Goal: Task Accomplishment & Management: Use online tool/utility

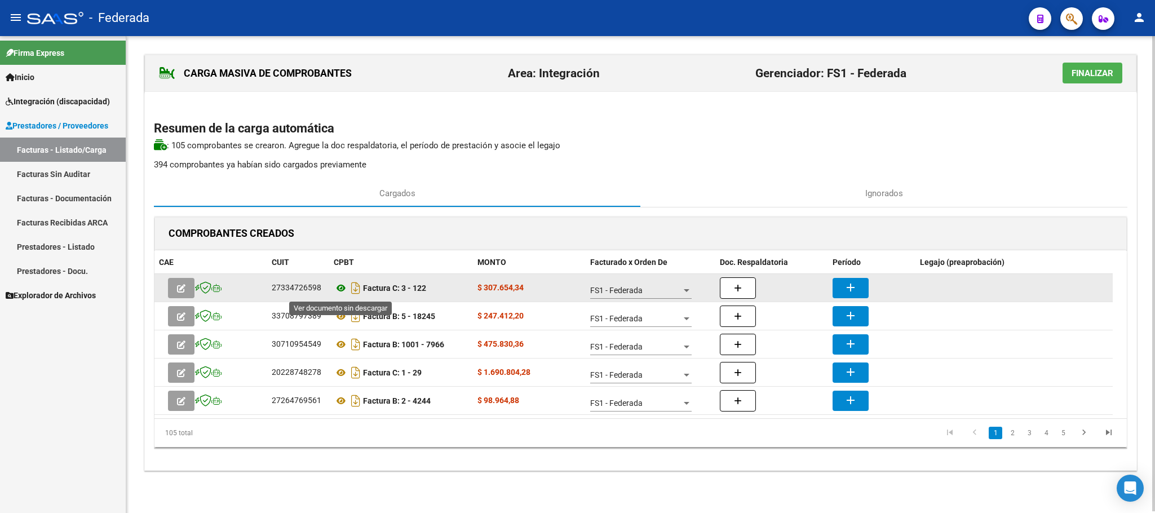
click at [337, 287] on icon at bounding box center [341, 288] width 15 height 14
click at [853, 288] on mat-icon "add" at bounding box center [851, 288] width 14 height 14
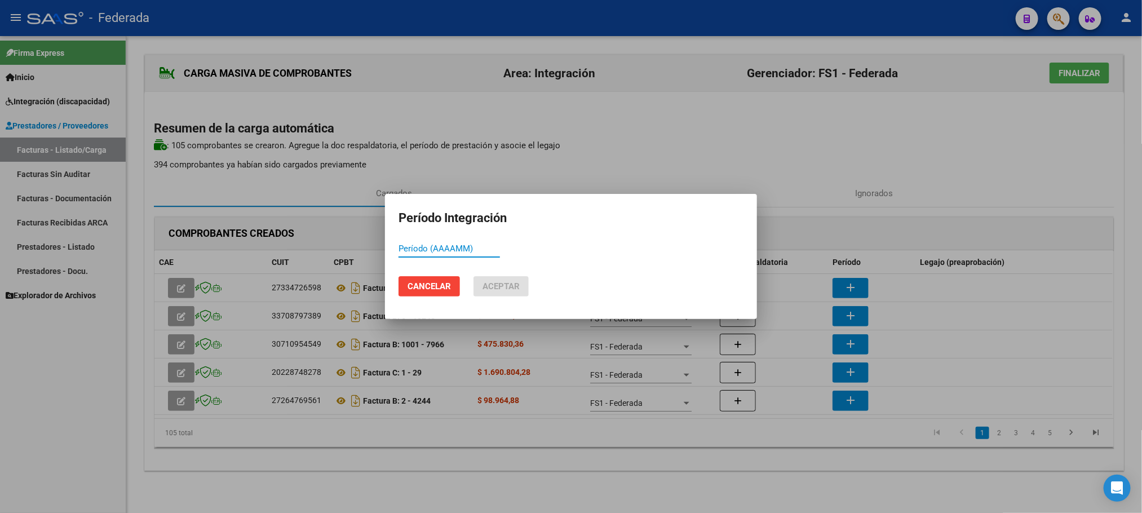
click at [453, 251] on input "Período (AAAAMM)" at bounding box center [449, 249] width 101 height 10
type input "202509"
click at [492, 279] on button "Aceptar" at bounding box center [501, 286] width 55 height 20
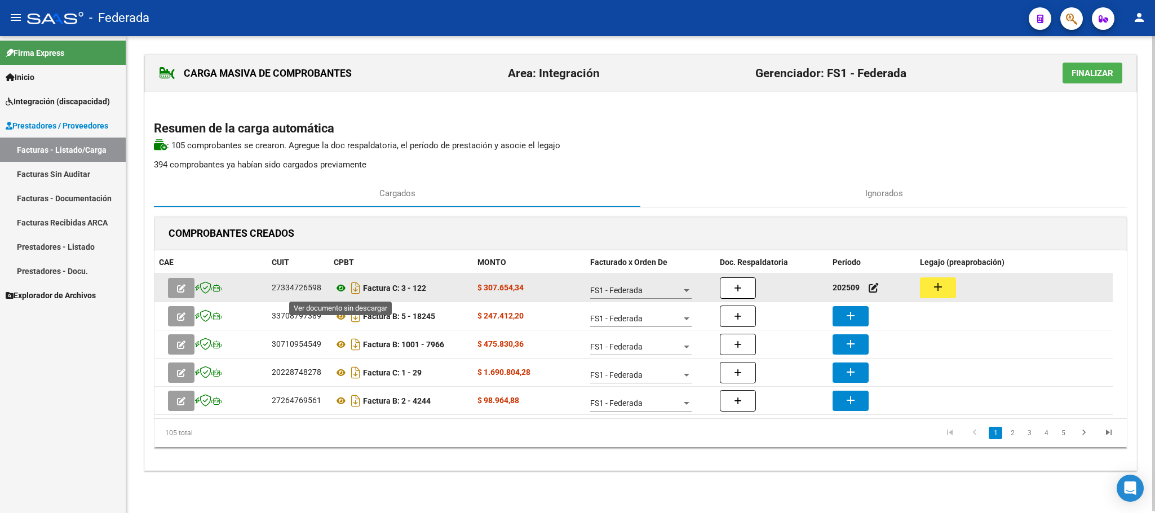
click at [337, 289] on icon at bounding box center [341, 288] width 15 height 14
click at [944, 281] on button "add" at bounding box center [938, 287] width 36 height 21
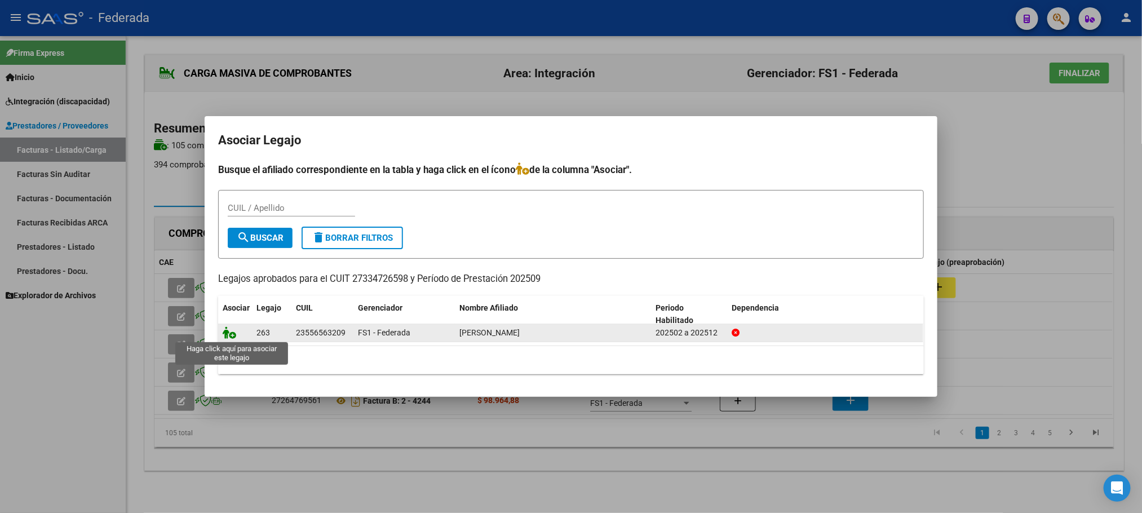
click at [228, 330] on icon at bounding box center [230, 332] width 14 height 12
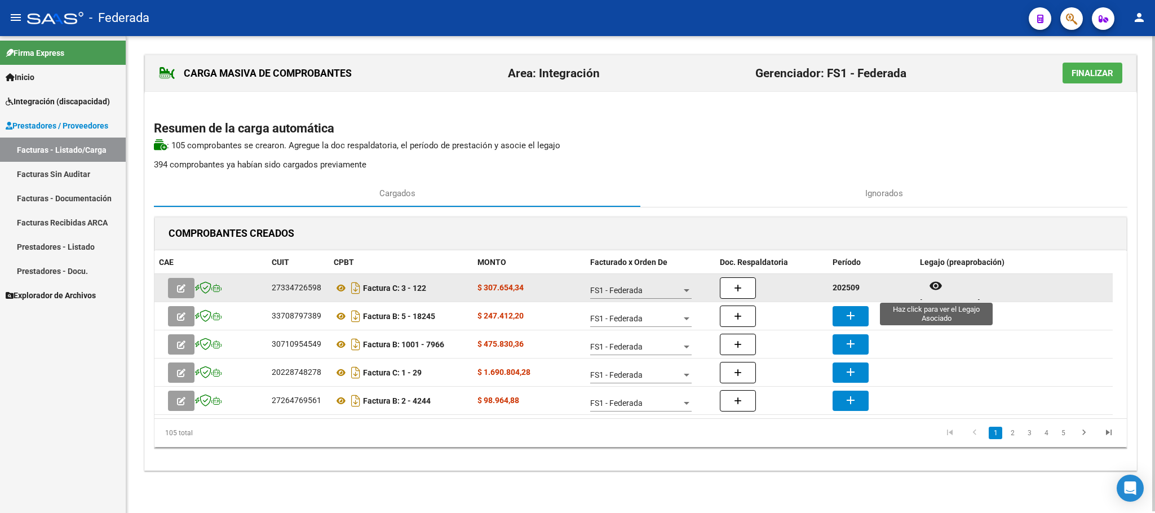
scroll to position [9, 0]
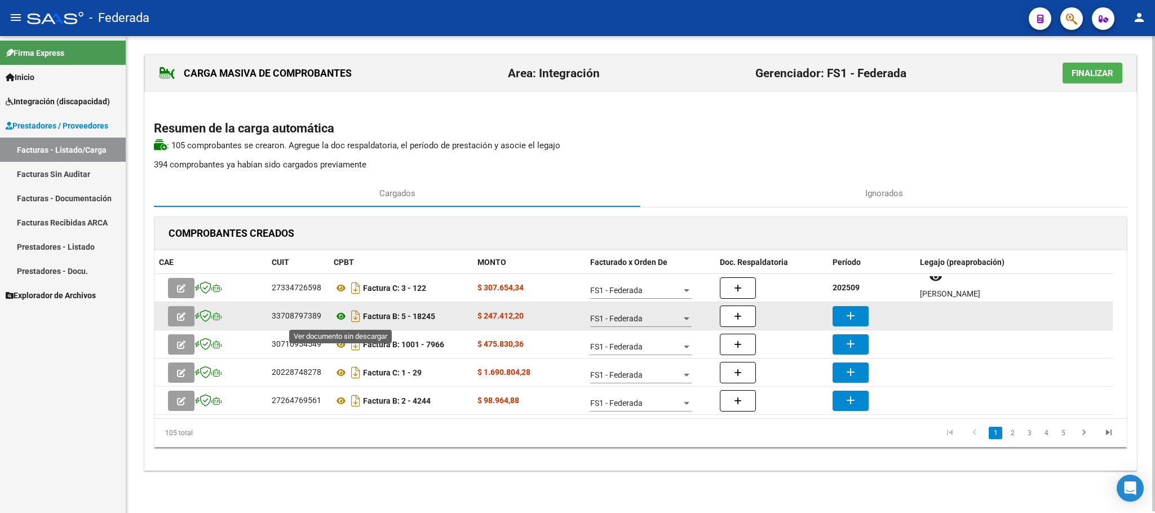
click at [335, 315] on icon at bounding box center [341, 316] width 15 height 14
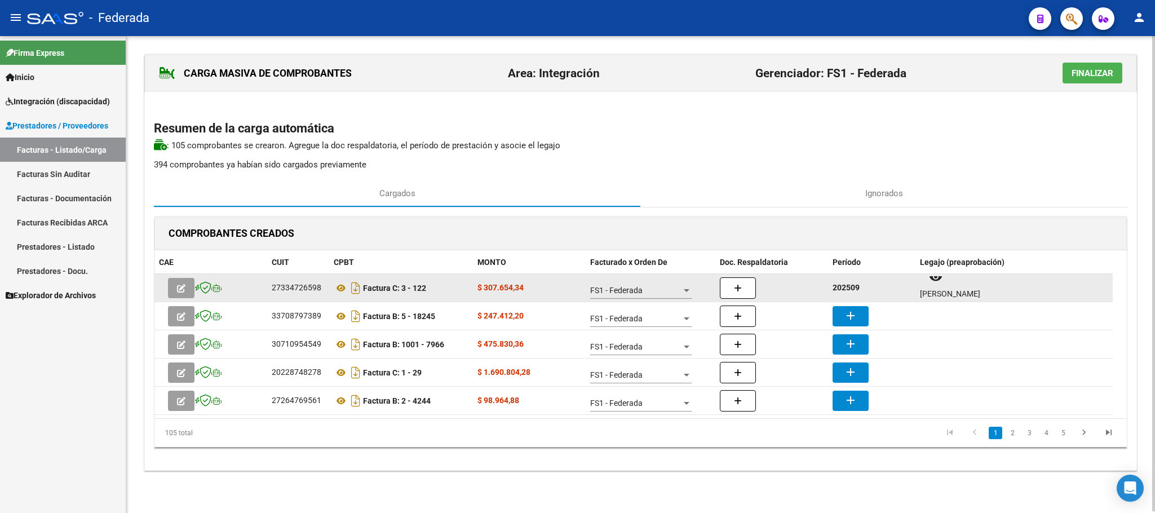
click at [848, 291] on strong "202509" at bounding box center [846, 287] width 27 height 9
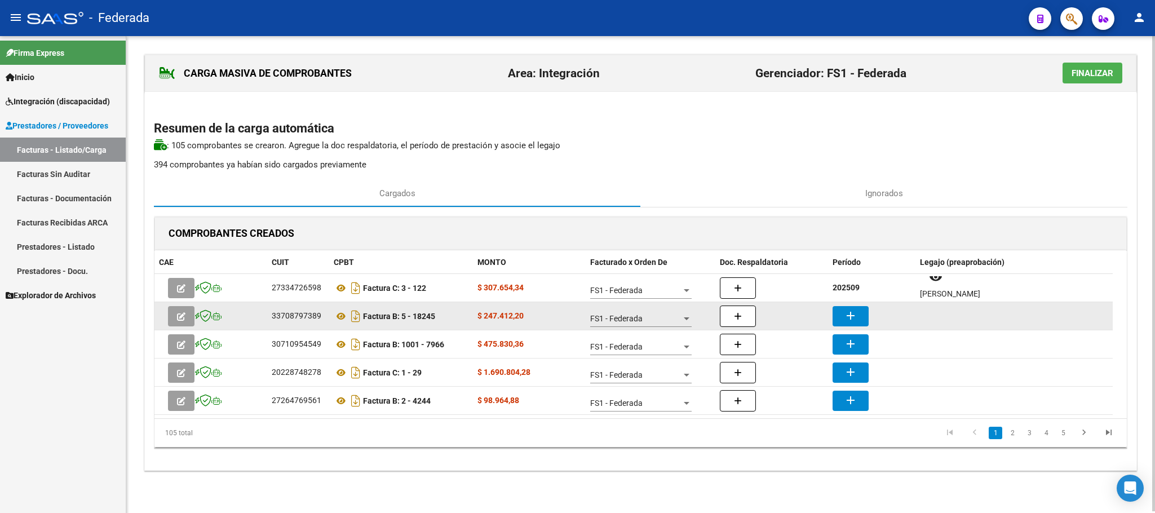
copy strong "202509"
click at [859, 318] on button "add" at bounding box center [851, 316] width 36 height 20
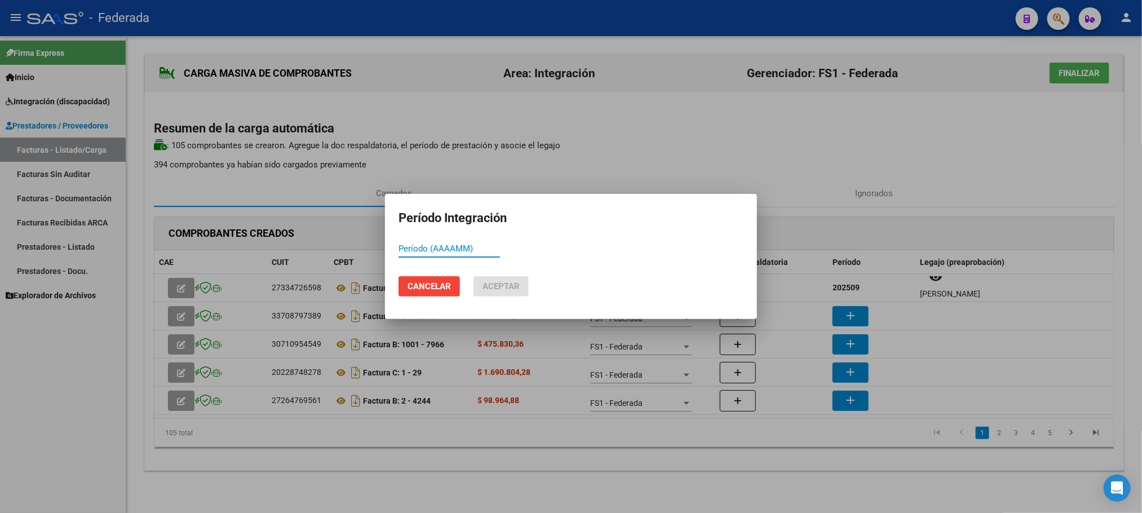
paste input "202509"
type input "202509"
click at [477, 280] on button "Aceptar" at bounding box center [501, 286] width 55 height 20
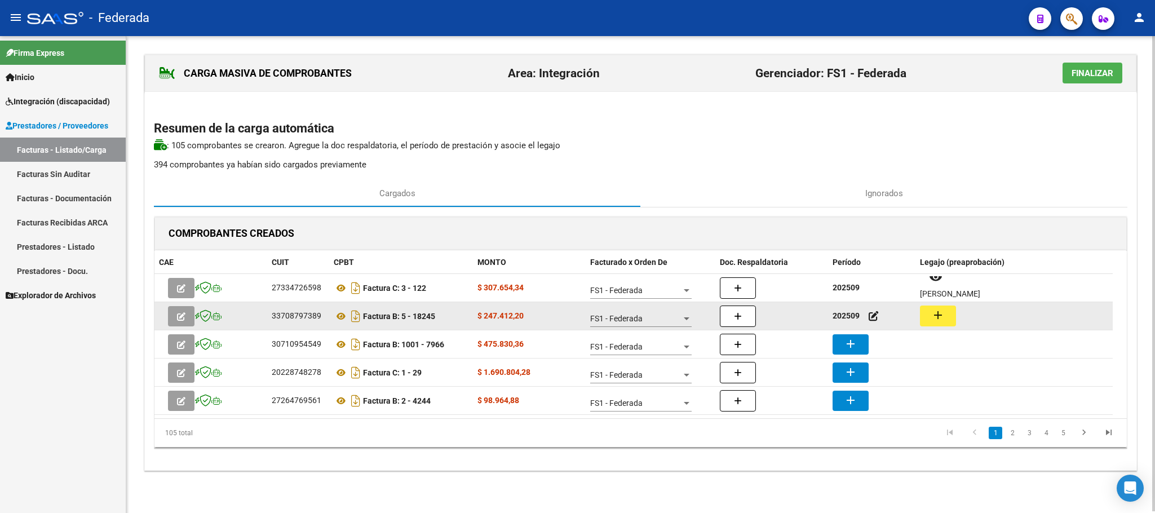
click at [942, 320] on mat-icon "add" at bounding box center [938, 315] width 14 height 14
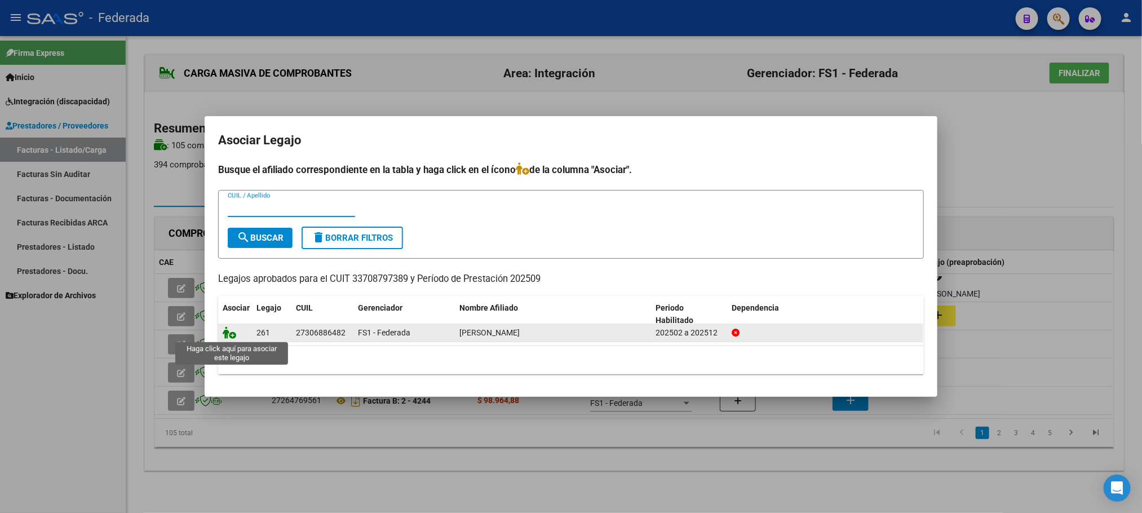
click at [231, 330] on icon at bounding box center [230, 332] width 14 height 12
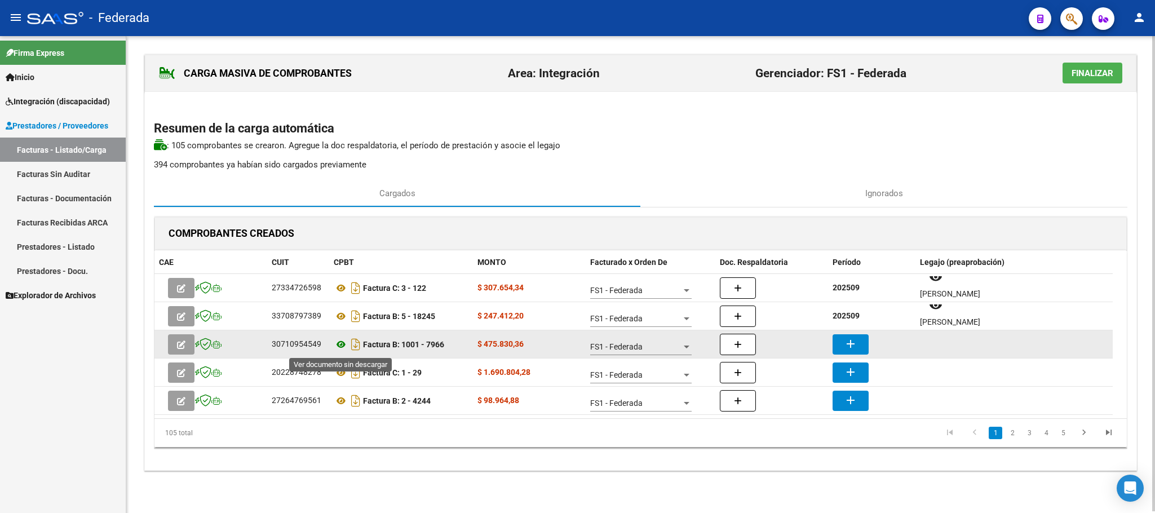
click at [338, 346] on icon at bounding box center [341, 345] width 15 height 14
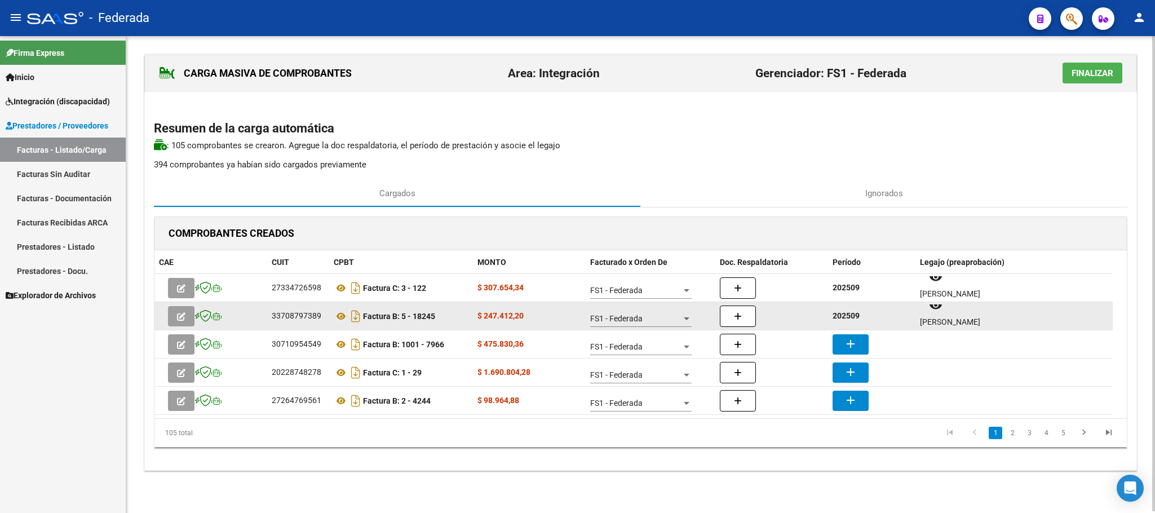
click at [851, 317] on strong "202509" at bounding box center [846, 315] width 27 height 9
copy strong "202509"
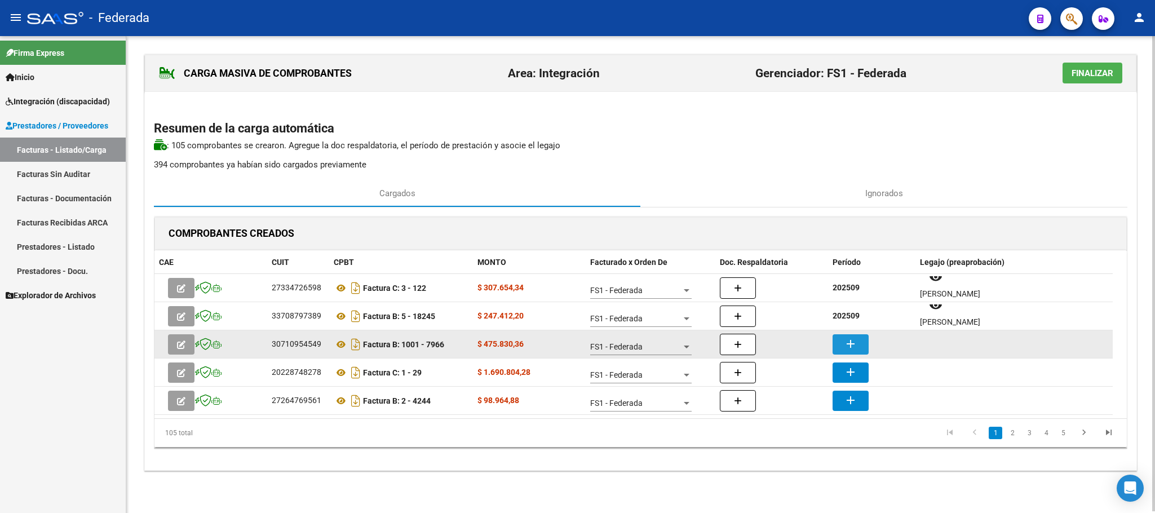
click at [849, 340] on mat-icon "add" at bounding box center [851, 344] width 14 height 14
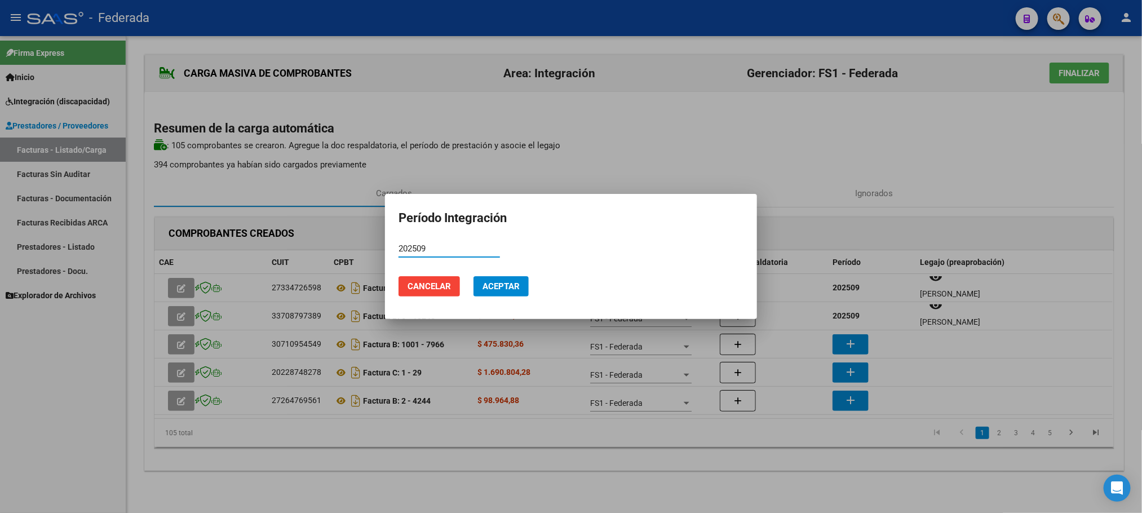
type input "202509"
click at [514, 284] on span "Aceptar" at bounding box center [501, 286] width 37 height 10
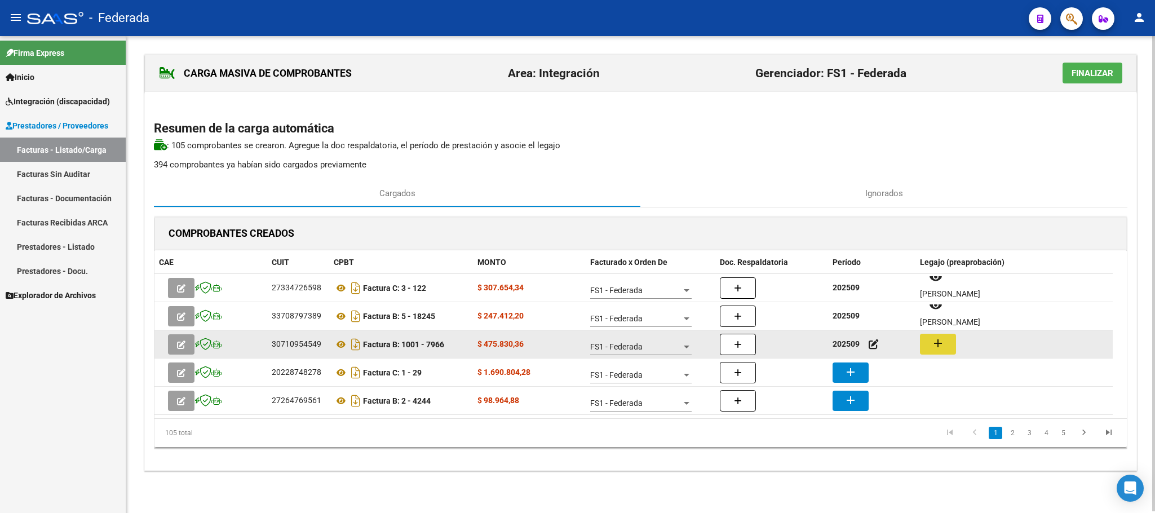
click at [932, 345] on mat-icon "add" at bounding box center [938, 344] width 14 height 14
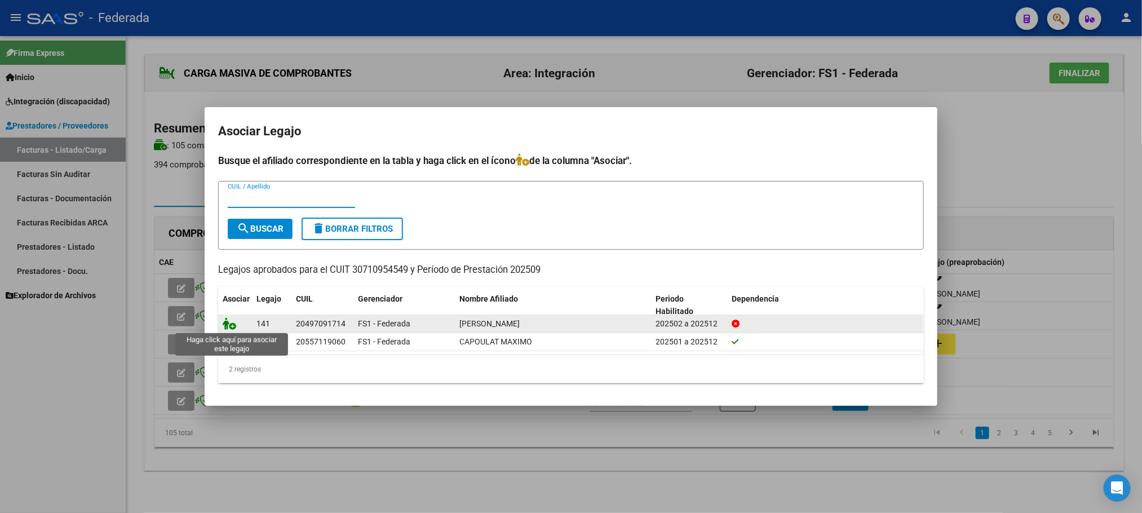
click at [228, 322] on icon at bounding box center [230, 323] width 14 height 12
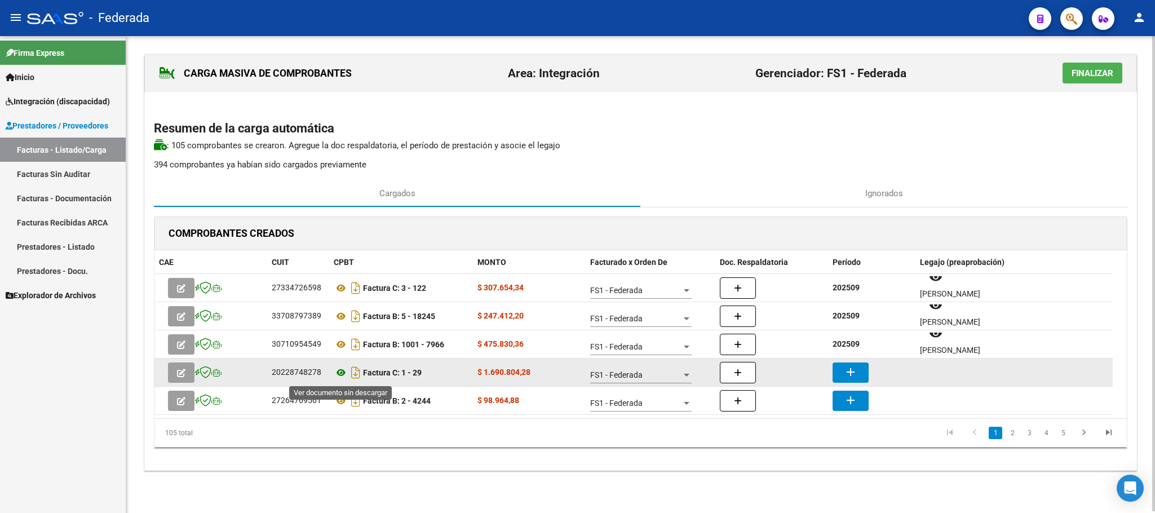
click at [342, 379] on icon at bounding box center [341, 373] width 15 height 14
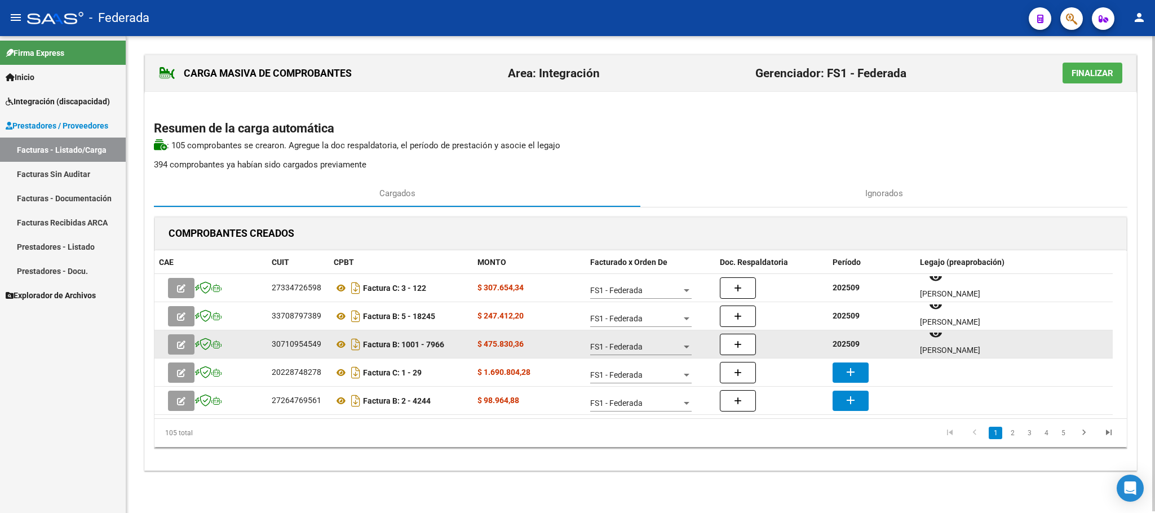
click at [850, 346] on strong "202509" at bounding box center [846, 343] width 27 height 9
copy strong "202509"
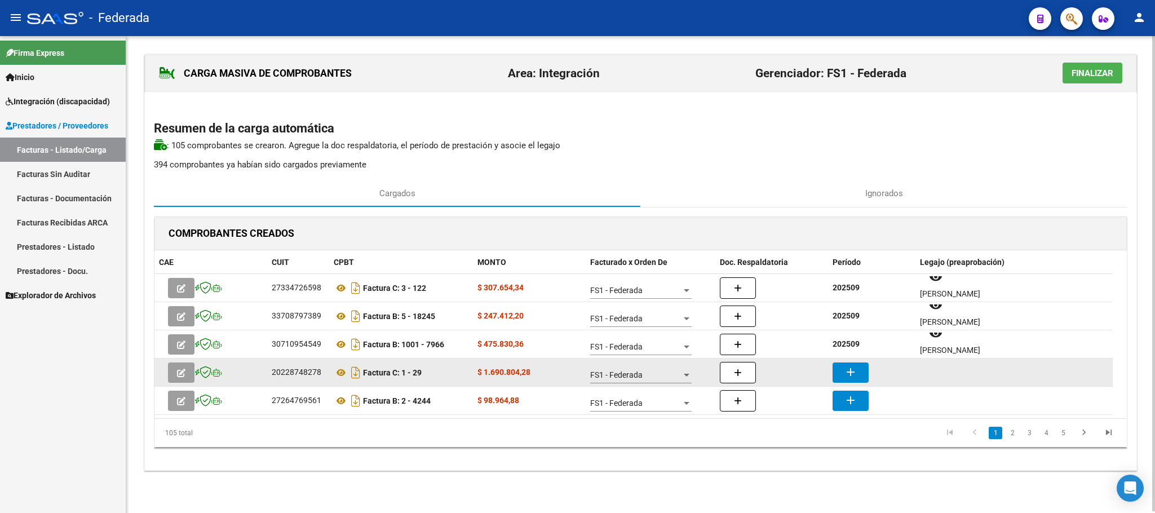
click at [853, 378] on mat-icon "add" at bounding box center [851, 372] width 14 height 14
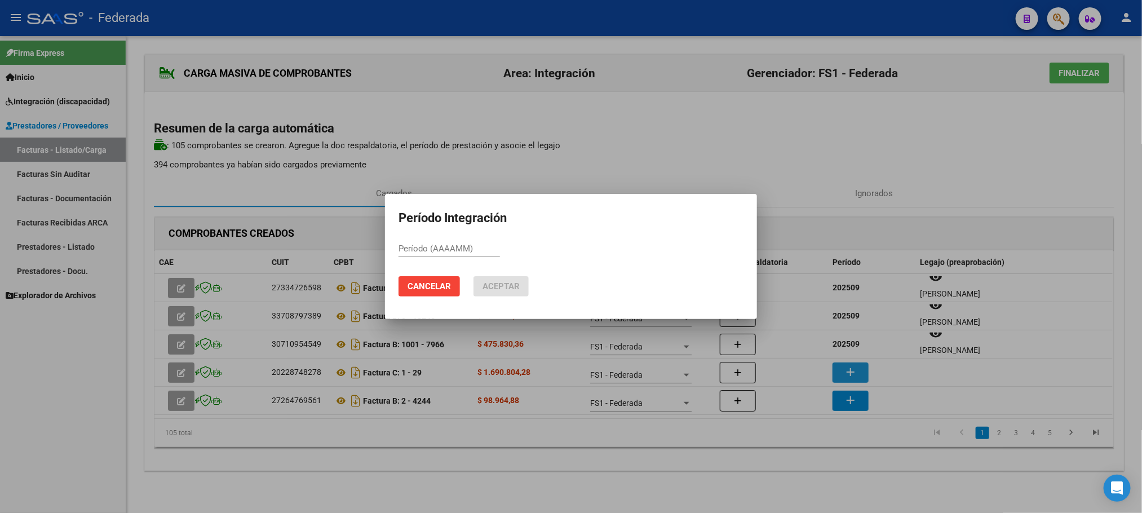
paste input "202509"
type input "202509"
click at [533, 293] on mat-dialog-actions "Cancelar Aceptar" at bounding box center [571, 286] width 345 height 38
click at [521, 285] on button "Aceptar" at bounding box center [501, 286] width 55 height 20
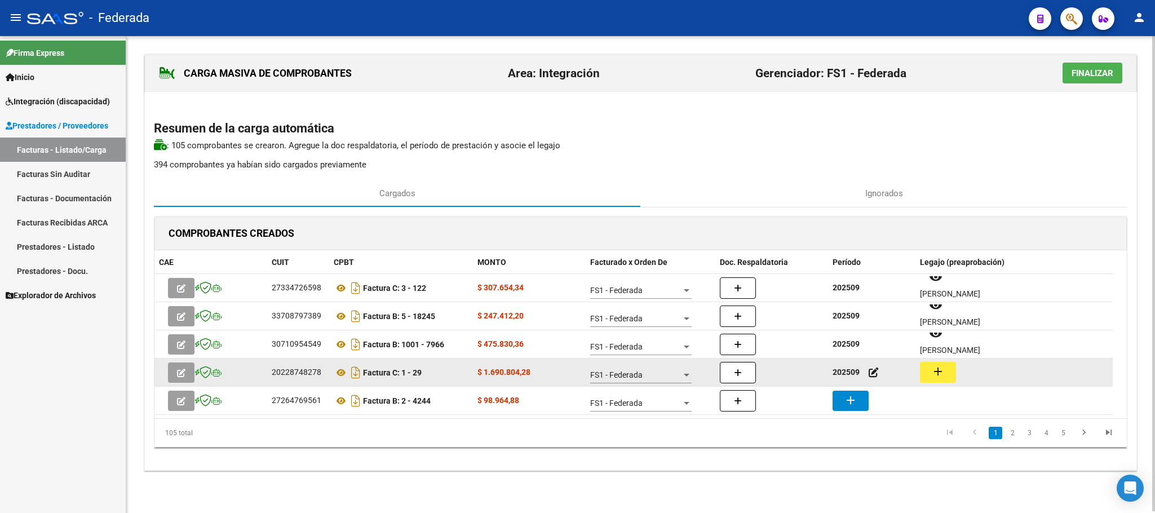
click at [937, 378] on mat-icon "add" at bounding box center [938, 372] width 14 height 14
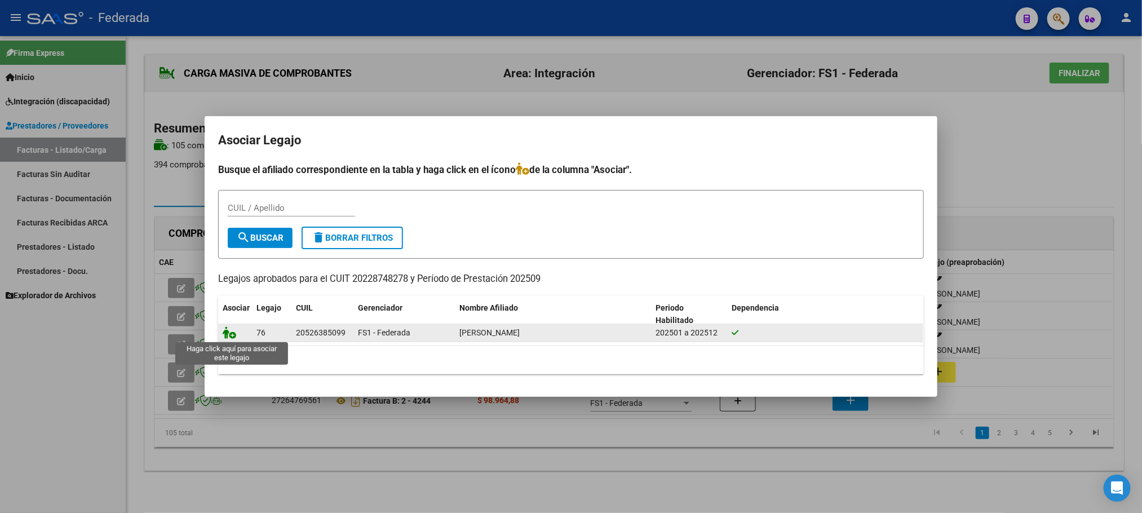
click at [235, 335] on icon at bounding box center [230, 332] width 14 height 12
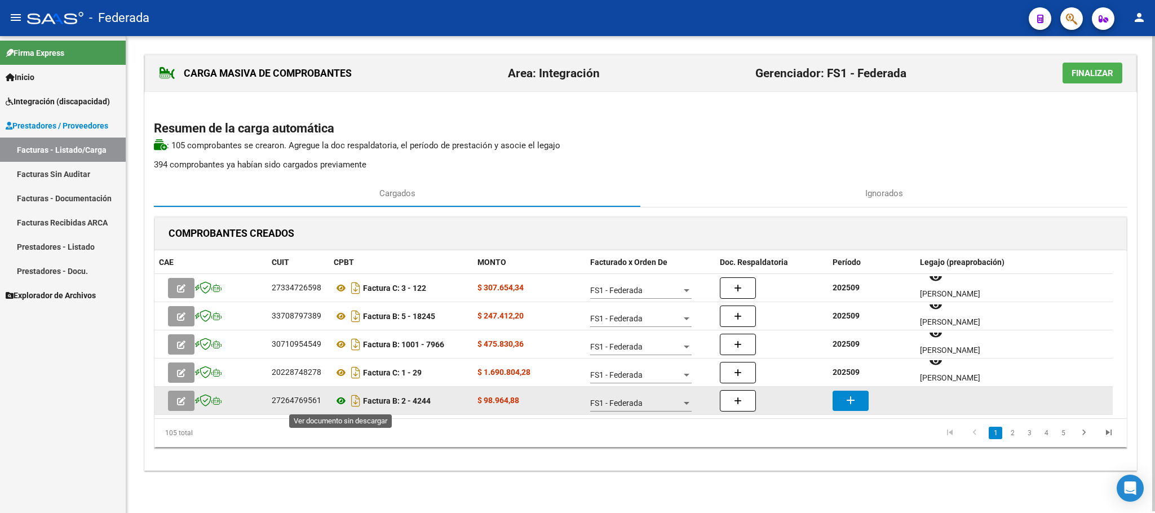
click at [340, 401] on icon at bounding box center [341, 401] width 15 height 14
click at [846, 399] on mat-icon "add" at bounding box center [851, 400] width 14 height 14
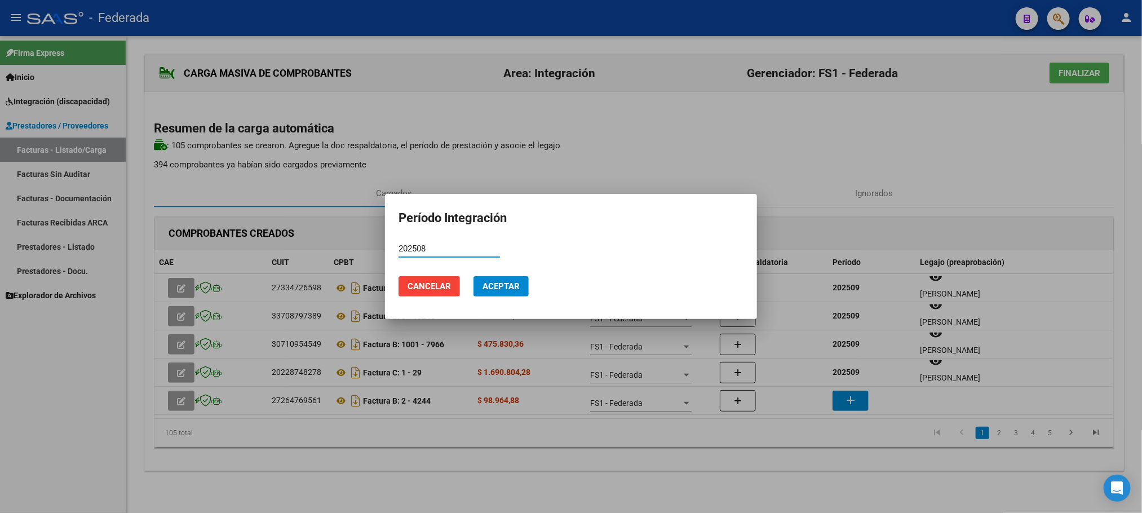
type input "202508"
click at [506, 282] on span "Aceptar" at bounding box center [501, 286] width 37 height 10
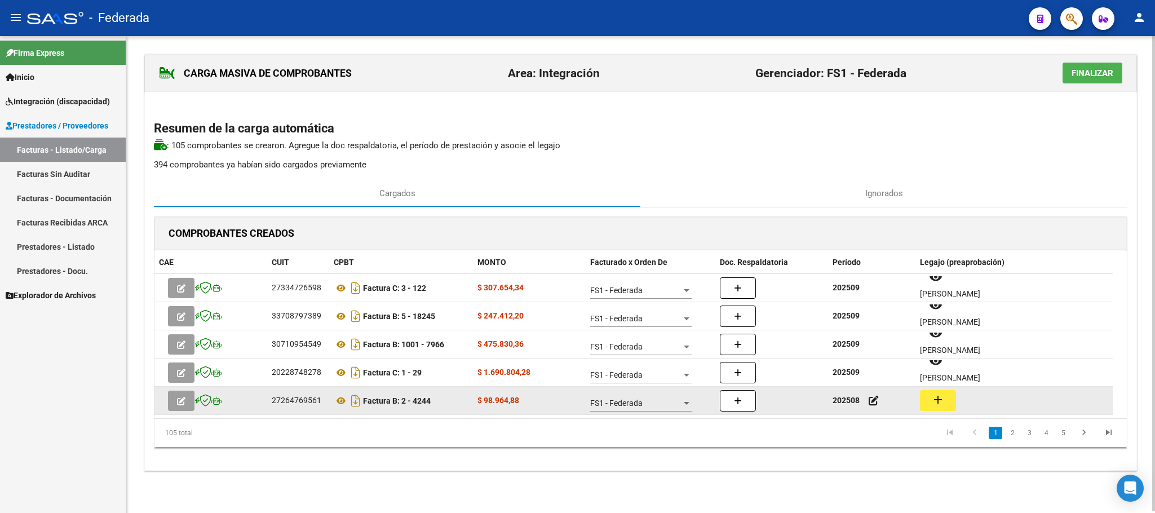
click at [940, 403] on mat-icon "add" at bounding box center [938, 400] width 14 height 14
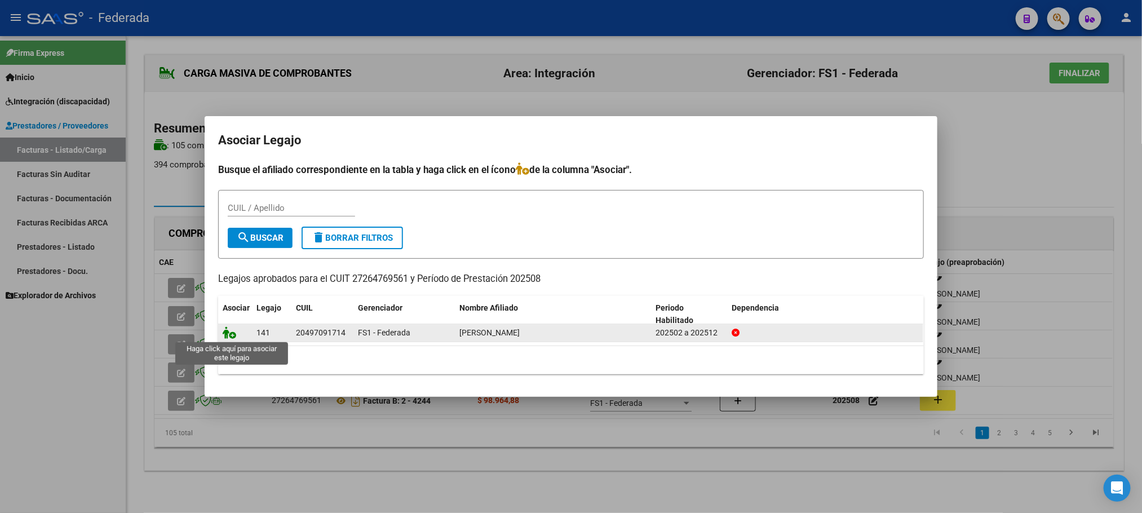
click at [231, 335] on icon at bounding box center [230, 332] width 14 height 12
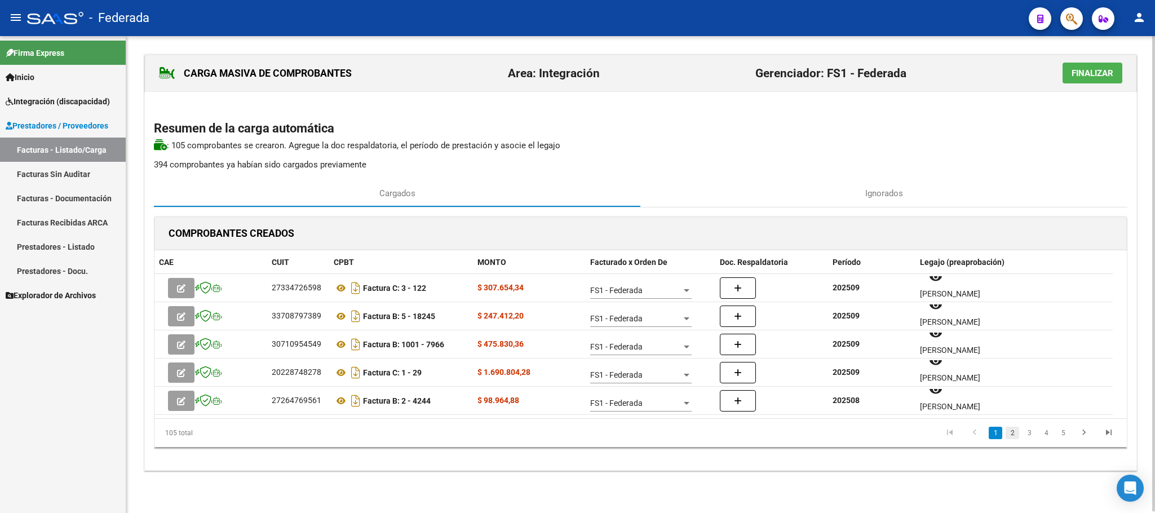
click at [1008, 433] on link "2" at bounding box center [1013, 433] width 14 height 12
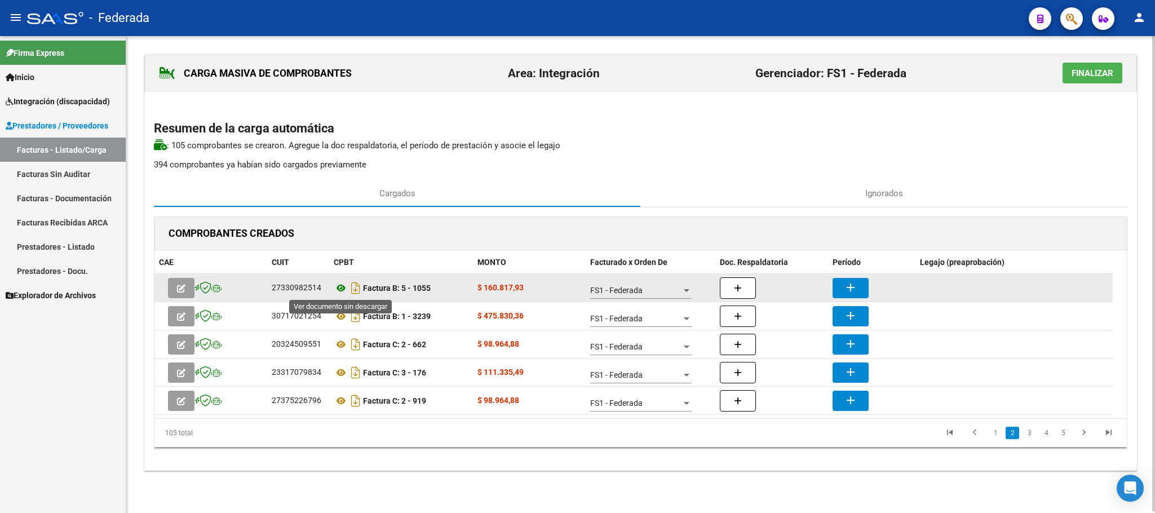
click at [340, 291] on icon at bounding box center [341, 288] width 15 height 14
